Goal: Complete application form: Complete application form

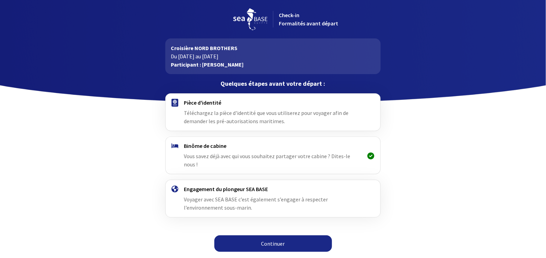
click at [371, 156] on icon at bounding box center [371, 156] width 7 height 0
click at [274, 235] on link "Continuer" at bounding box center [273, 243] width 118 height 16
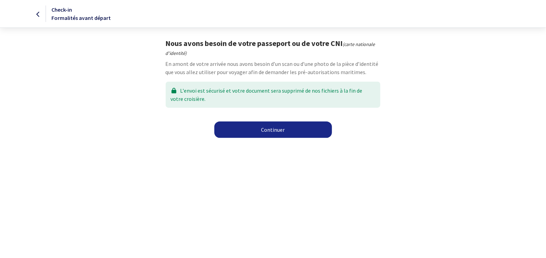
click at [266, 128] on link "Continuer" at bounding box center [273, 129] width 118 height 16
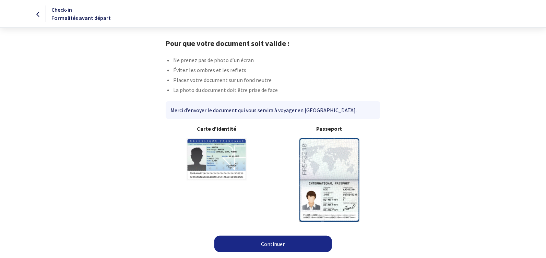
click at [282, 243] on link "Continuer" at bounding box center [273, 244] width 118 height 16
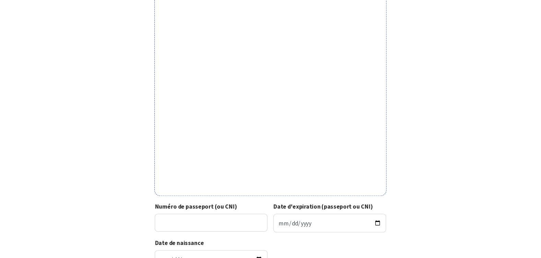
scroll to position [121, 0]
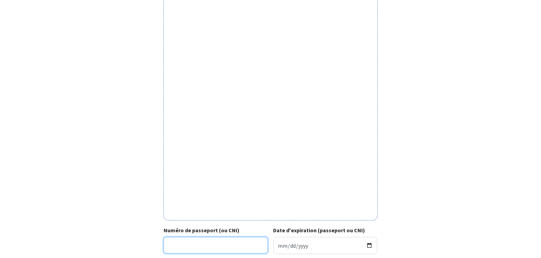
click at [217, 238] on input "Numéro de passeport (ou CNI)" at bounding box center [216, 245] width 104 height 16
click at [190, 238] on input "18CA49229" at bounding box center [216, 245] width 104 height 16
type input "18CA49279"
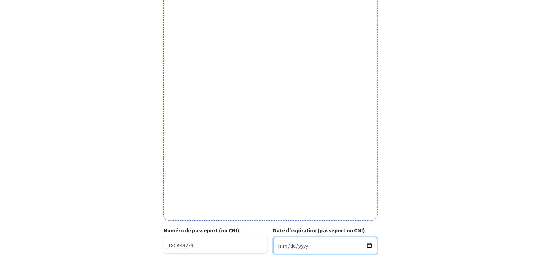
click at [318, 238] on input "Date d'expiration (passeport ou CNI)" at bounding box center [325, 245] width 104 height 17
type input "2028-03-01"
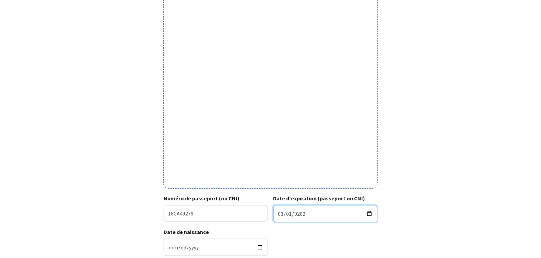
scroll to position [204, 0]
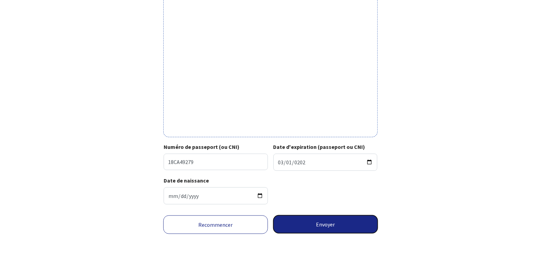
click at [335, 224] on button "Envoyer" at bounding box center [325, 224] width 105 height 18
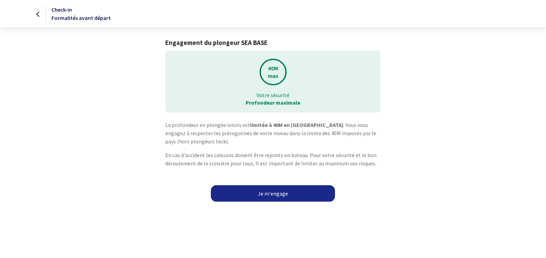
click at [276, 193] on link "Je m'engage" at bounding box center [273, 193] width 124 height 16
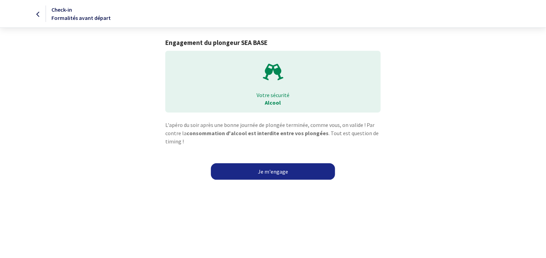
click at [280, 172] on link "Je m'engage" at bounding box center [273, 171] width 124 height 16
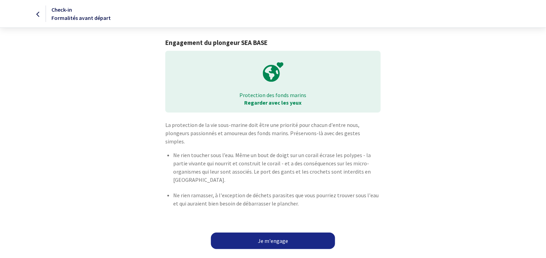
click at [278, 232] on link "Je m'engage" at bounding box center [273, 240] width 124 height 16
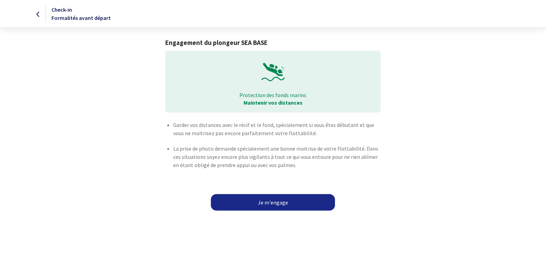
click at [294, 203] on link "Je m'engage" at bounding box center [273, 202] width 124 height 16
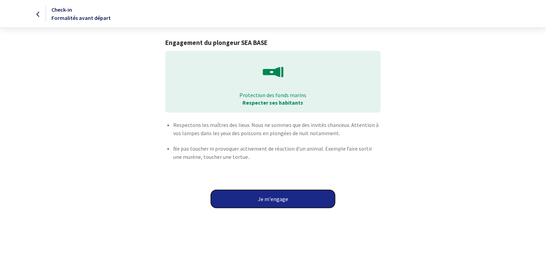
click at [274, 200] on button "Je m'engage" at bounding box center [273, 199] width 124 height 18
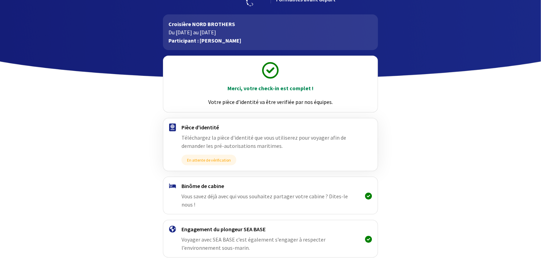
scroll to position [53, 0]
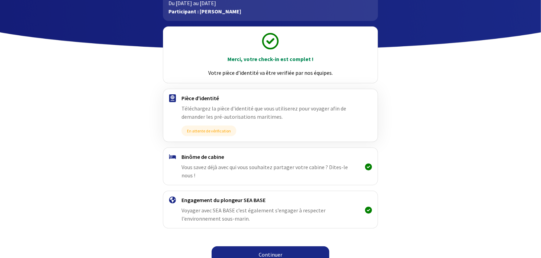
click at [283, 246] on link "Continuer" at bounding box center [271, 254] width 118 height 16
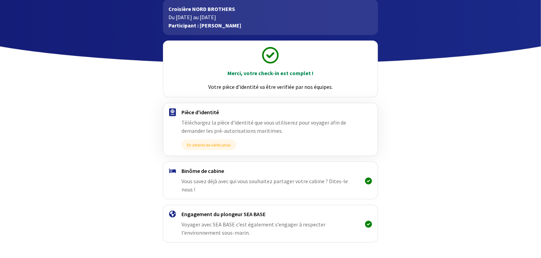
scroll to position [53, 0]
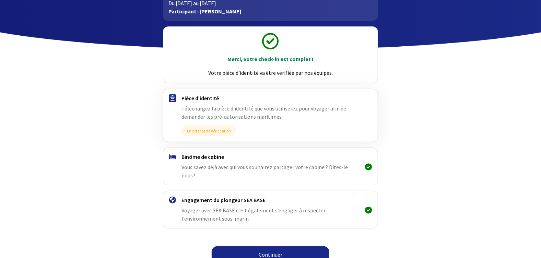
click at [254, 247] on link "Continuer" at bounding box center [271, 254] width 118 height 16
